Goal: Task Accomplishment & Management: Use online tool/utility

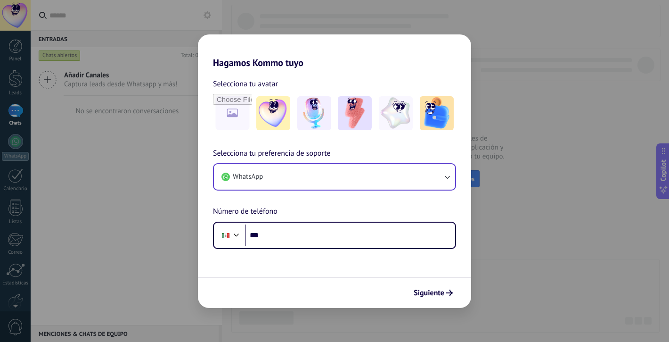
click at [288, 178] on button "WhatsApp" at bounding box center [334, 176] width 241 height 25
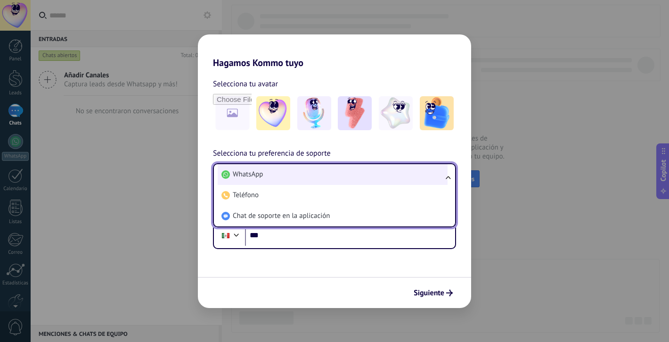
click at [280, 173] on li "WhatsApp" at bounding box center [333, 174] width 230 height 21
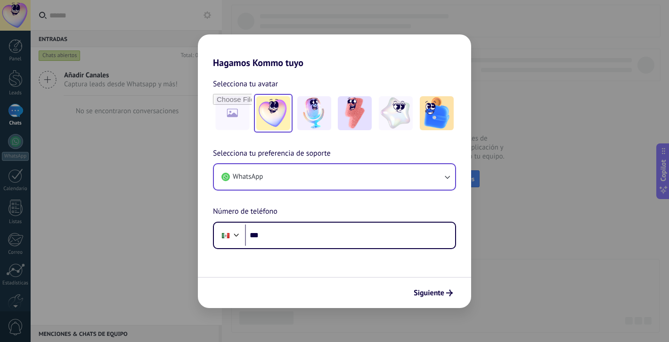
click at [286, 108] on img at bounding box center [273, 113] width 34 height 34
click at [296, 180] on button "WhatsApp" at bounding box center [334, 176] width 241 height 25
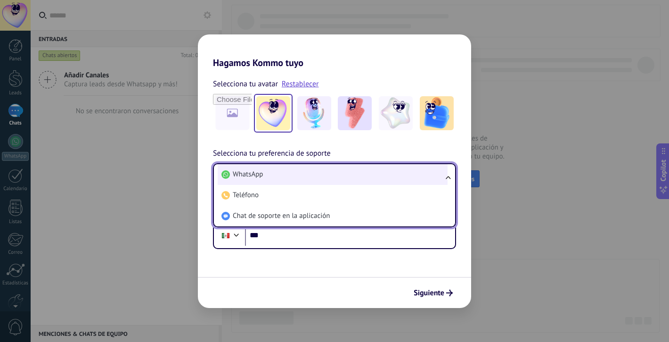
click at [296, 174] on li "WhatsApp" at bounding box center [333, 174] width 230 height 21
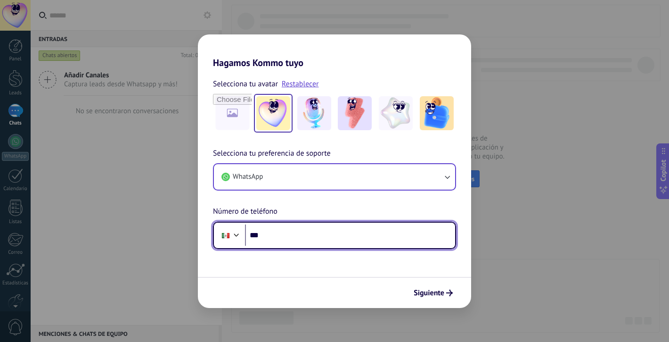
click at [299, 227] on input "***" at bounding box center [350, 235] width 210 height 22
type input "**********"
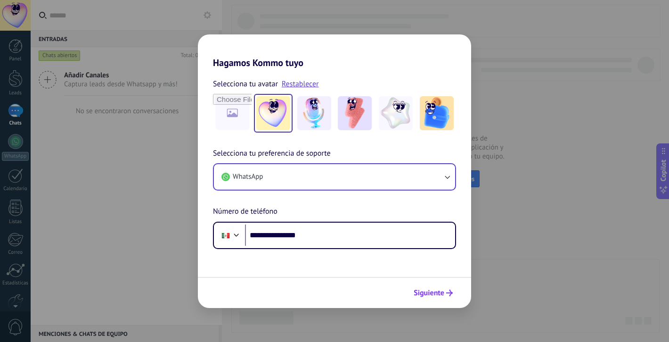
click at [446, 291] on span "Siguiente" at bounding box center [433, 292] width 39 height 7
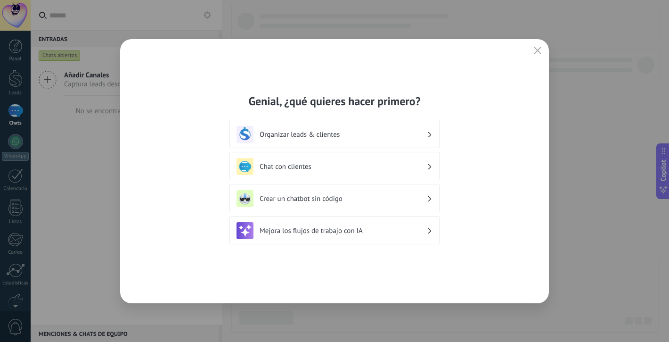
click at [383, 138] on h3 "Organizar leads & clientes" at bounding box center [343, 134] width 167 height 9
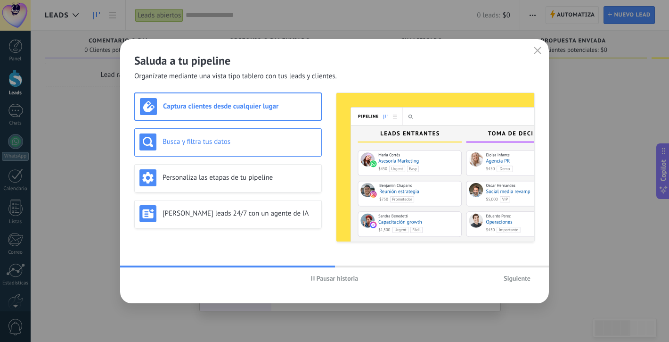
click at [262, 141] on h3 "Busca y filtra tus datos" at bounding box center [240, 141] width 154 height 9
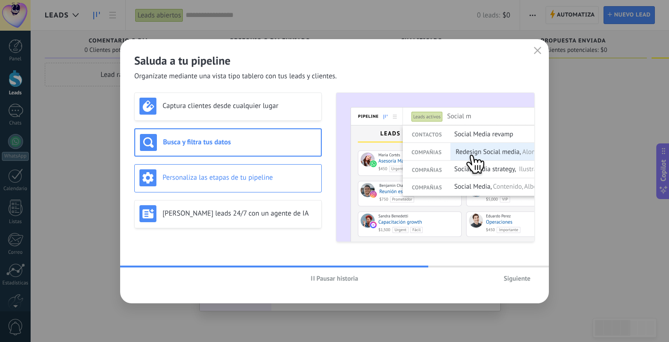
click at [260, 175] on h3 "Personaliza las etapas de tu pipeline" at bounding box center [240, 177] width 154 height 9
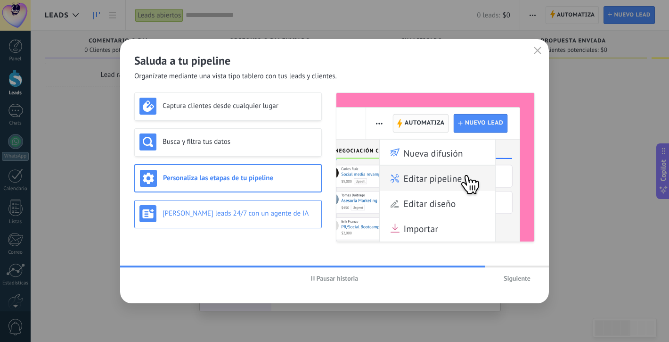
click at [262, 223] on div "[PERSON_NAME] leads 24/7 con un agente de IA" at bounding box center [228, 214] width 188 height 28
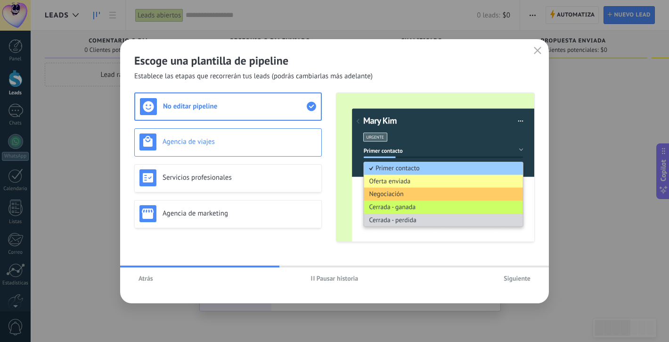
click at [269, 132] on div "Agencia de viajes" at bounding box center [228, 142] width 188 height 28
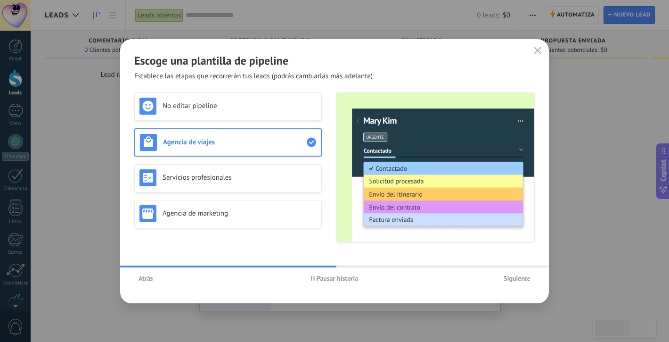
click at [296, 163] on div "No editar pipeline Agencia de viajes Servicios profesionales Agencia de marketi…" at bounding box center [228, 166] width 188 height 149
click at [297, 184] on div "Servicios profesionales" at bounding box center [227, 177] width 177 height 17
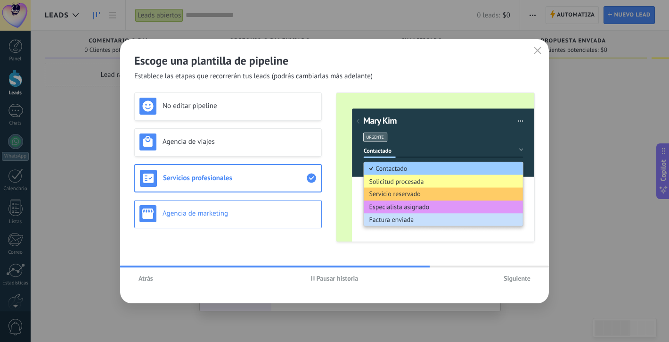
click at [268, 200] on div "Agencia de marketing" at bounding box center [228, 214] width 188 height 28
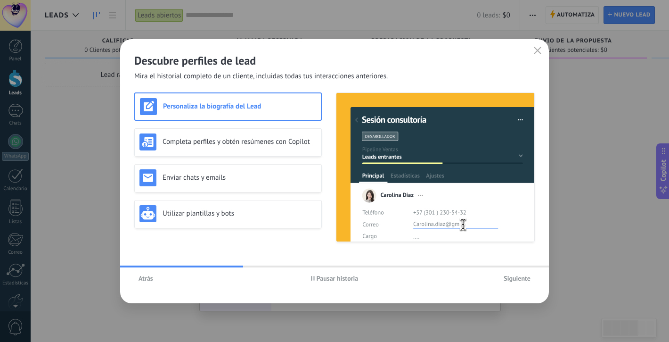
click at [513, 285] on button "Siguiente" at bounding box center [516, 278] width 35 height 14
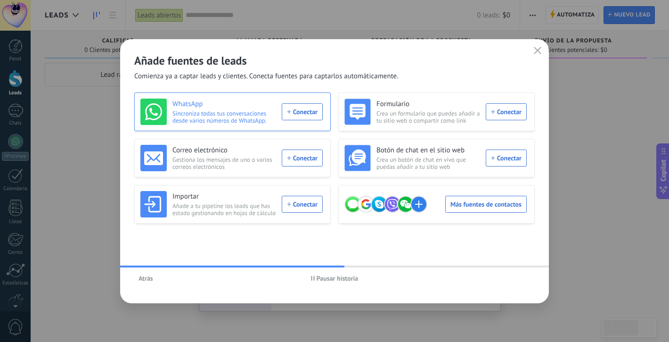
click at [307, 114] on div "WhatsApp Sincroniza todas tus conversaciones desde varios números de WhatsApp. …" at bounding box center [231, 111] width 182 height 26
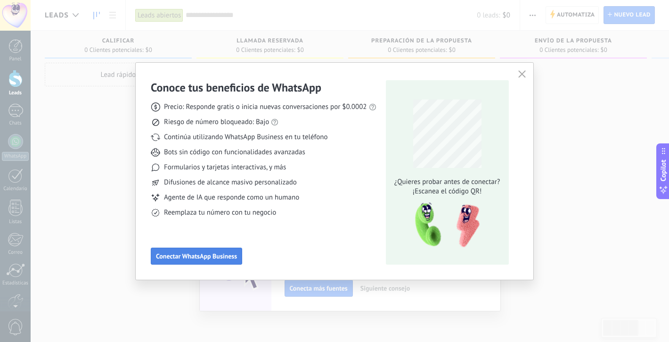
click at [216, 260] on button "Conectar WhatsApp Business" at bounding box center [196, 255] width 91 height 17
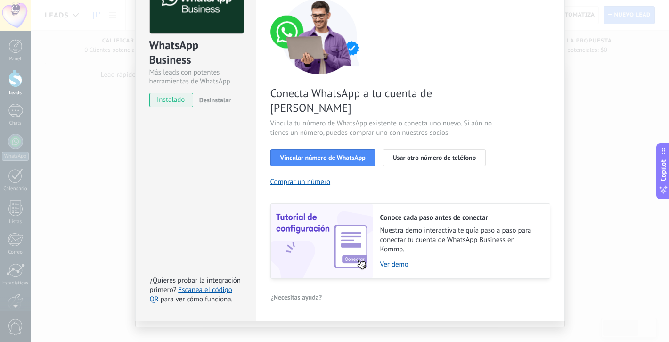
scroll to position [77, 0]
click at [317, 178] on button "Comprar un número" at bounding box center [300, 182] width 60 height 9
click at [347, 155] on span "Vincular número de WhatsApp" at bounding box center [322, 158] width 85 height 7
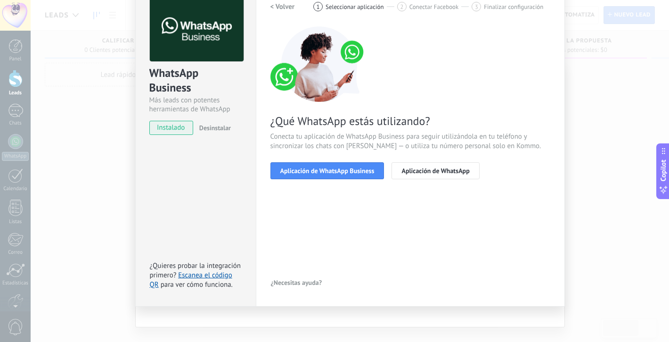
scroll to position [49, 0]
click at [347, 173] on span "Aplicación de WhatsApp Business" at bounding box center [327, 170] width 94 height 7
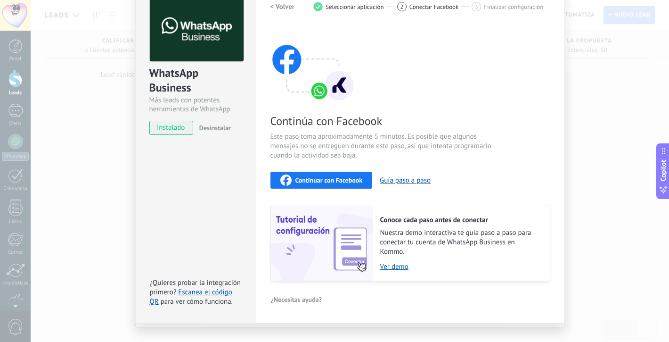
click at [341, 180] on span "Continuar con Facebook" at bounding box center [328, 180] width 67 height 7
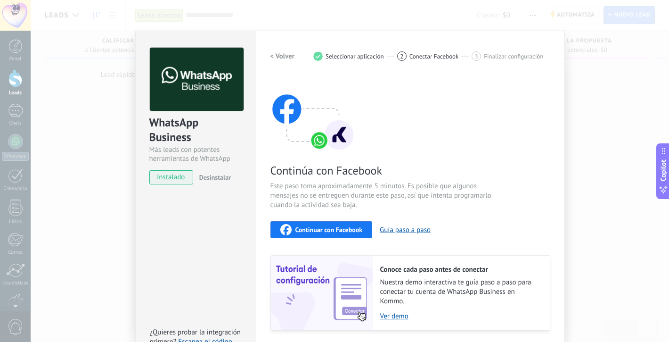
scroll to position [0, 0]
